Goal: Navigation & Orientation: Find specific page/section

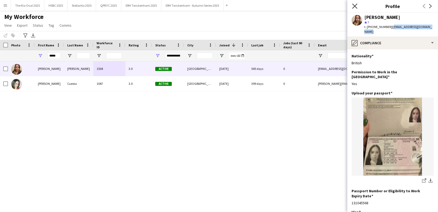
click at [355, 5] on icon at bounding box center [354, 5] width 5 height 5
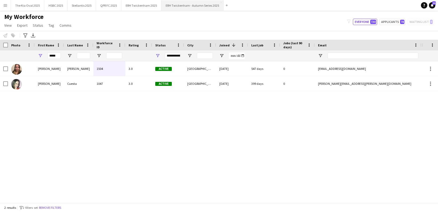
click at [189, 7] on button "ERH Twickenham - Autumn Series 2025 Close" at bounding box center [192, 5] width 62 height 10
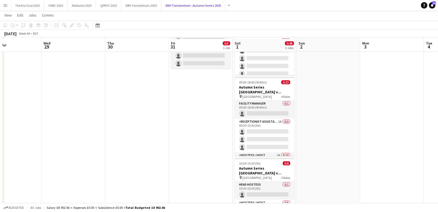
scroll to position [68, 0]
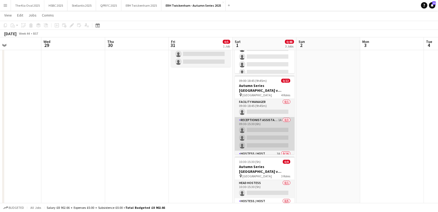
click at [259, 137] on app-card-role "Receptionist Assistant 1A 0/3 09:30-15:30 (6h) single-neutral-actions single-ne…" at bounding box center [265, 134] width 60 height 34
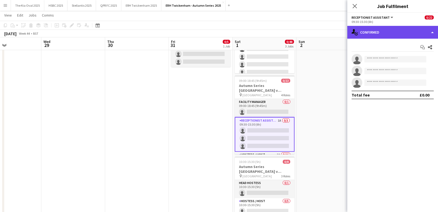
click at [398, 32] on div "single-neutral-actions-check-2 Confirmed" at bounding box center [392, 32] width 91 height 13
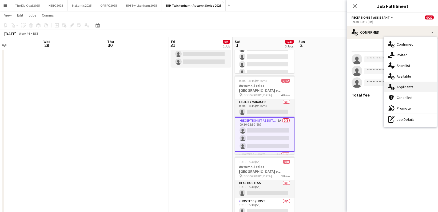
click at [415, 86] on div "single-neutral-actions-information Applicants" at bounding box center [410, 87] width 53 height 11
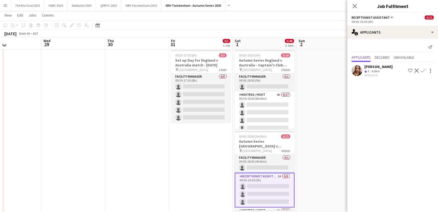
scroll to position [11, 0]
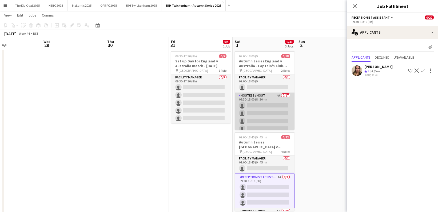
click at [282, 112] on app-card-role "Hostess / Host 4A 0/17 09:30-18:00 (8h30m) single-neutral-actions single-neutra…" at bounding box center [265, 164] width 60 height 142
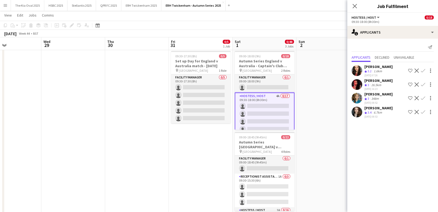
click at [330, 108] on app-date-cell at bounding box center [328, 176] width 64 height 254
